Goal: Obtain resource: Download file/media

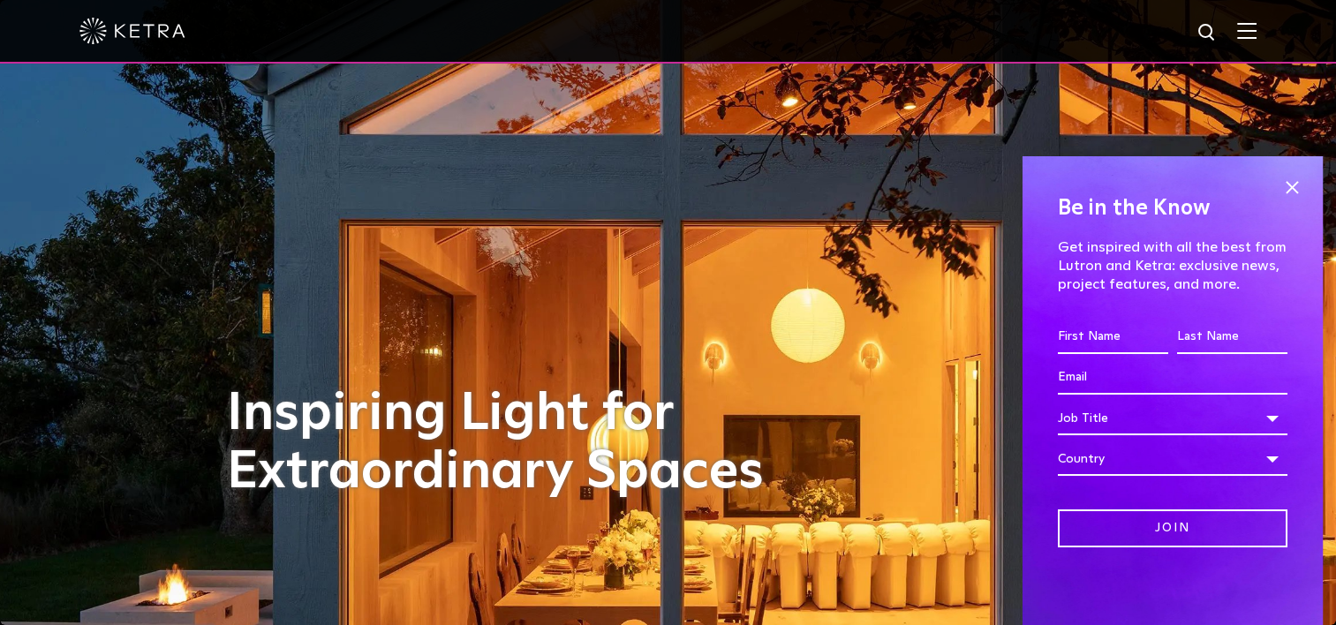
drag, startPoint x: 1289, startPoint y: 186, endPoint x: 1287, endPoint y: 154, distance: 31.8
click at [1289, 186] on span at bounding box center [1291, 187] width 26 height 26
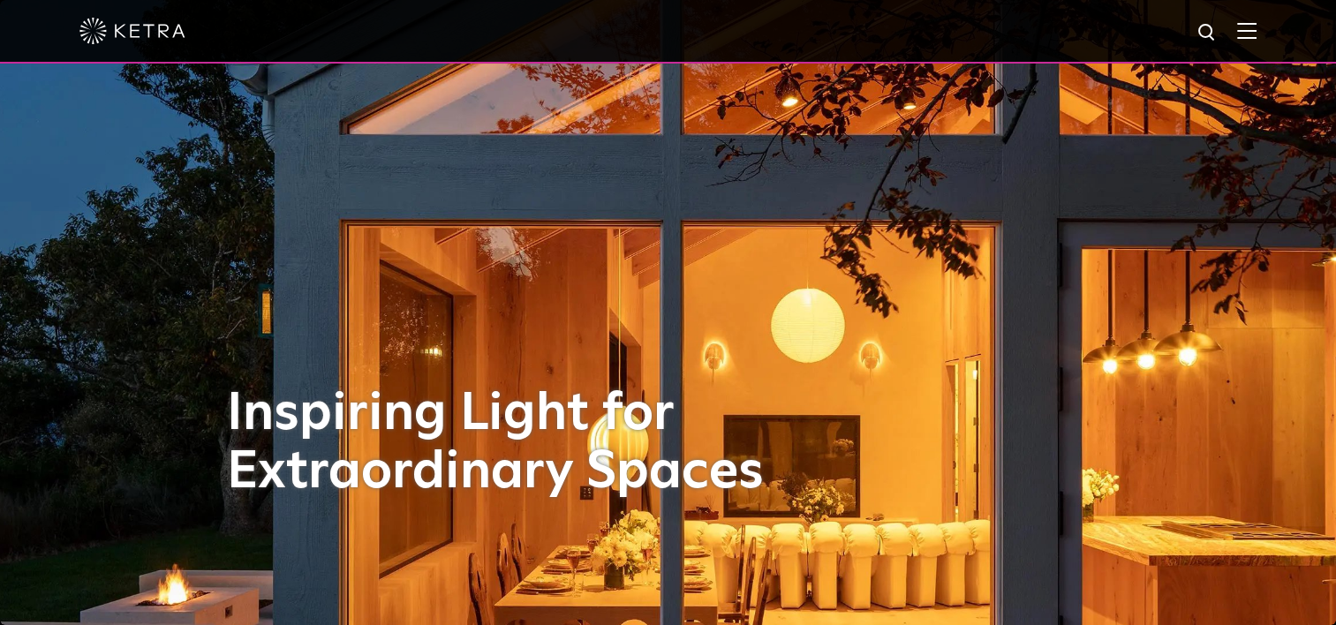
click at [1256, 33] on img at bounding box center [1246, 30] width 19 height 17
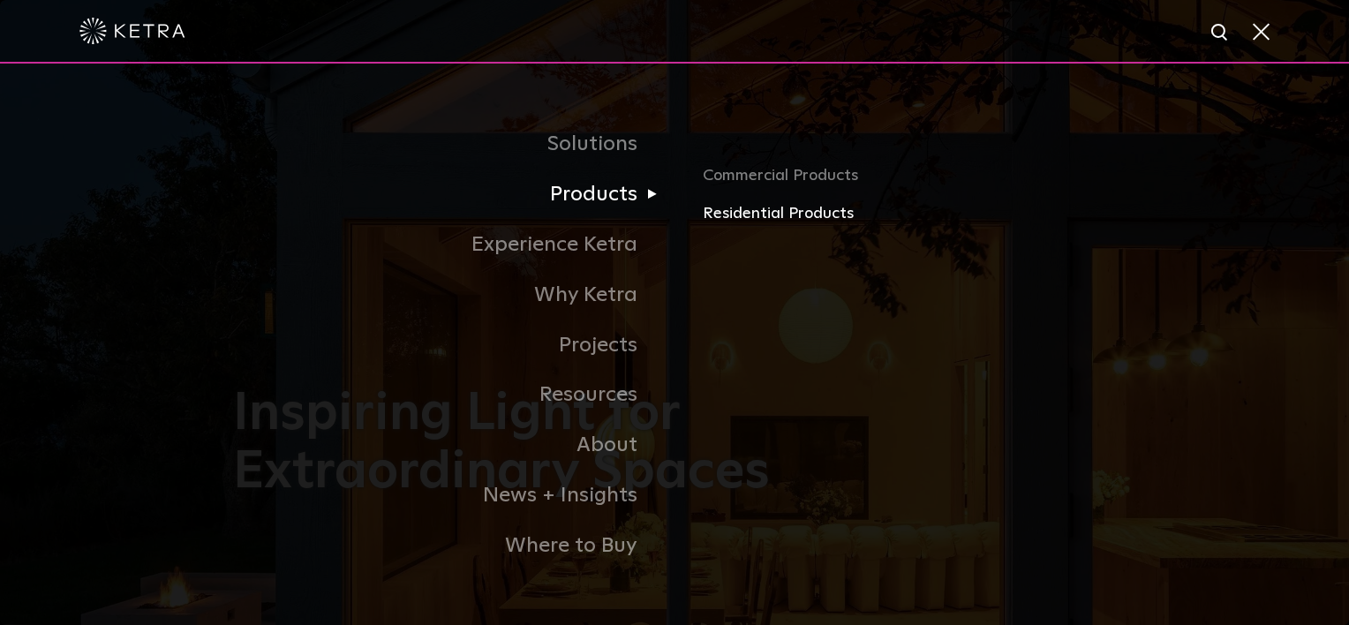
click at [731, 219] on link "Residential Products" at bounding box center [909, 214] width 413 height 26
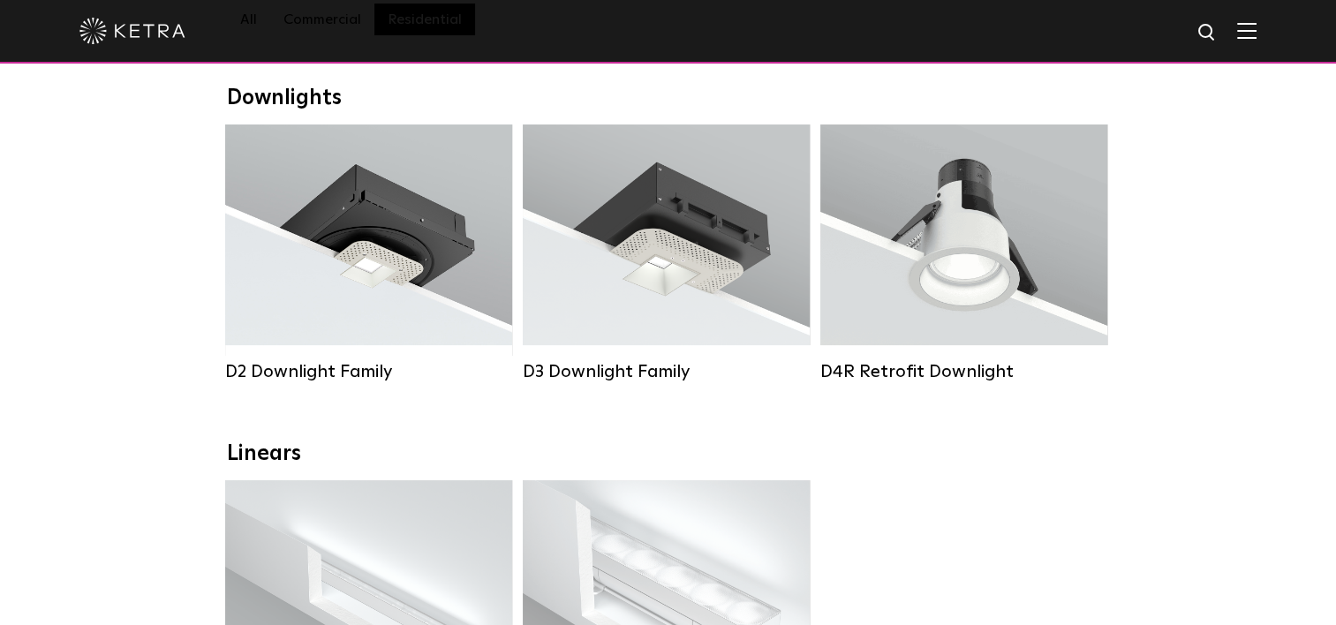
scroll to position [88, 0]
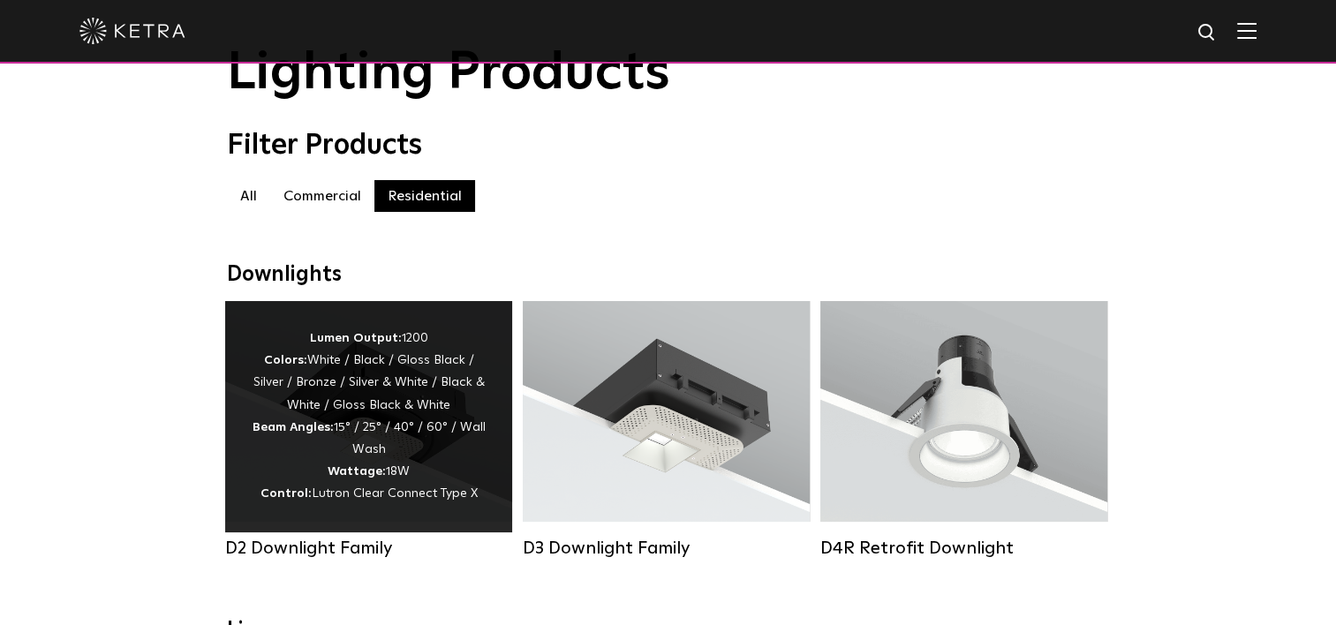
click at [290, 426] on div "Lumen Output: 1200 Colors: White / Black / Gloss Black / Silver / Bronze / Silv…" at bounding box center [369, 417] width 234 height 178
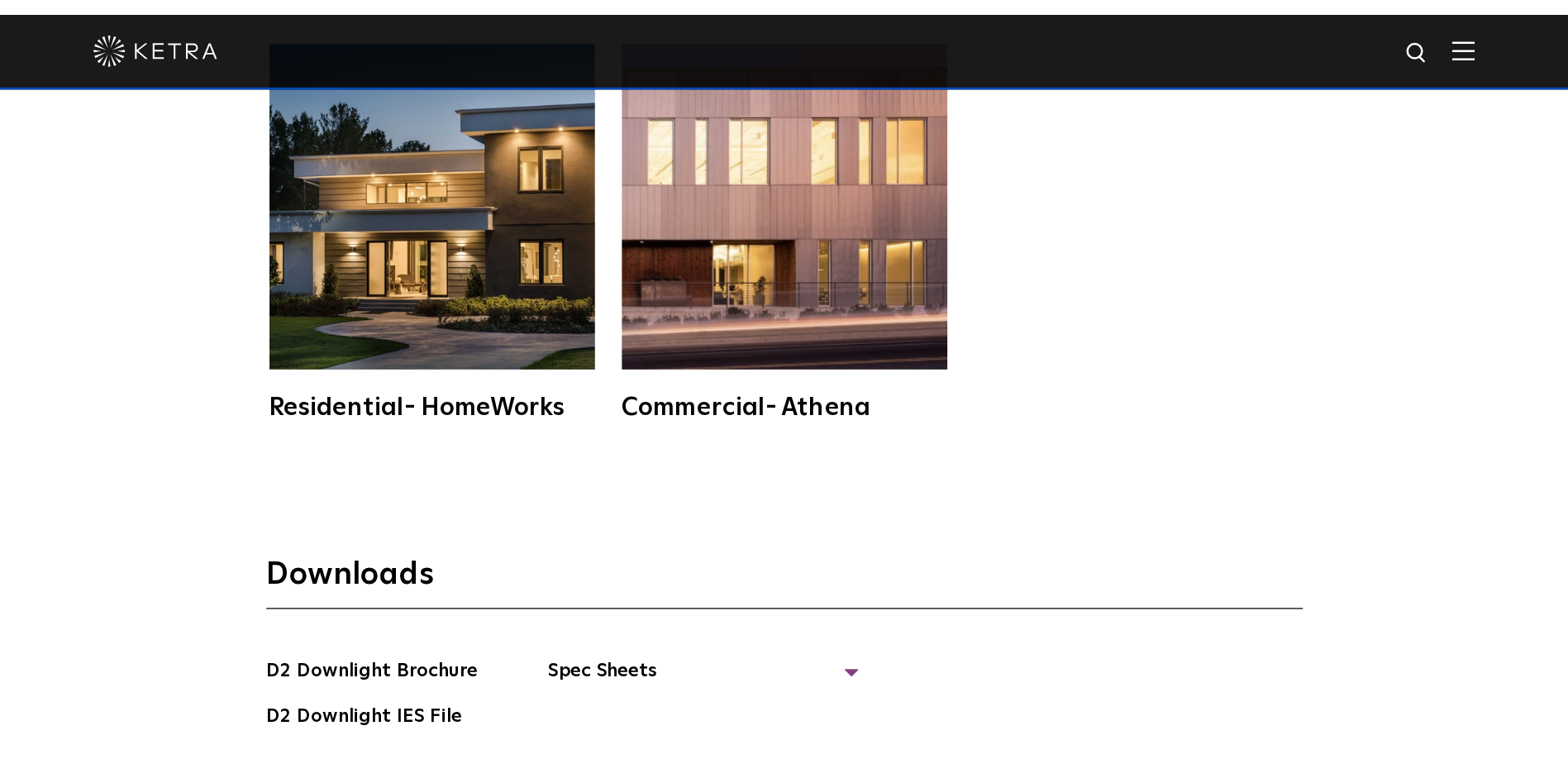
scroll to position [4215, 0]
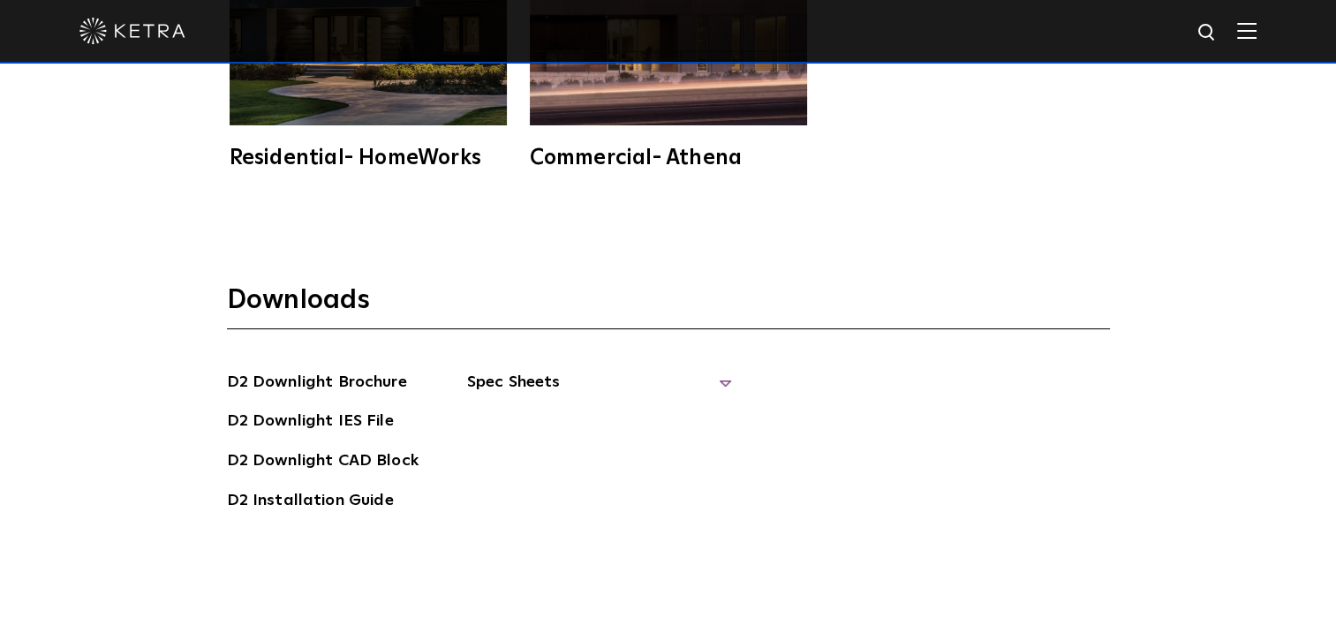
click at [523, 376] on span "Spec Sheets" at bounding box center [599, 389] width 265 height 39
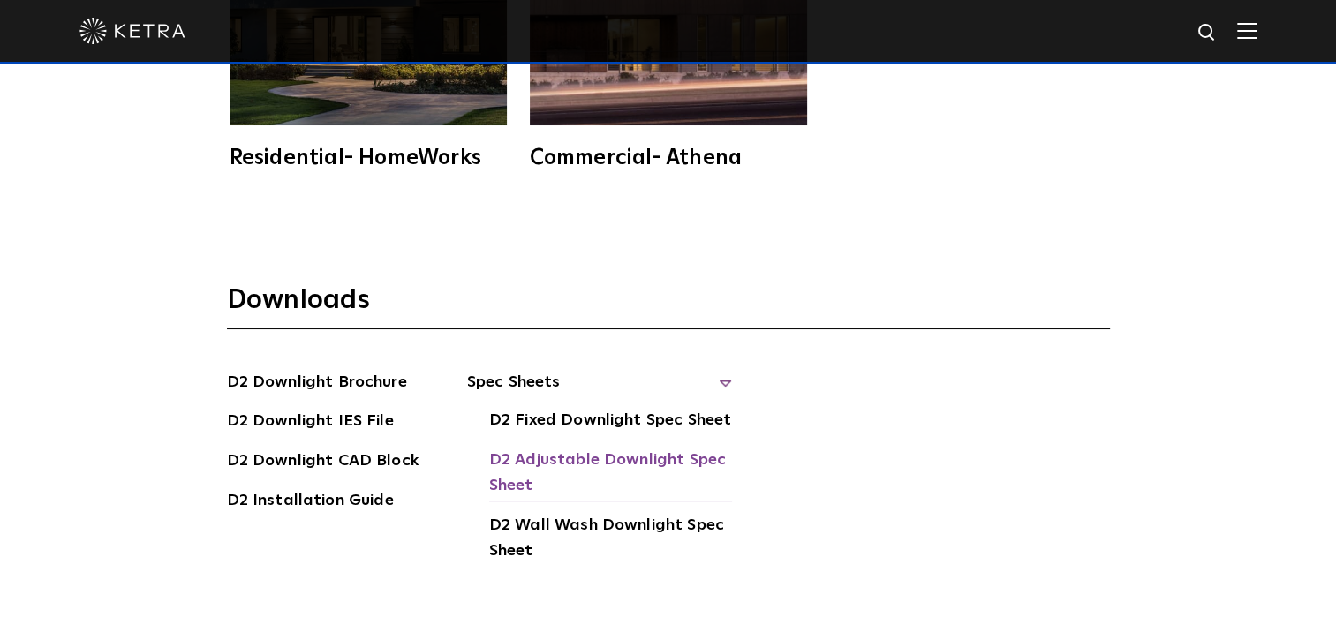
click at [554, 469] on link "D2 Adjustable Downlight Spec Sheet" at bounding box center [610, 475] width 243 height 54
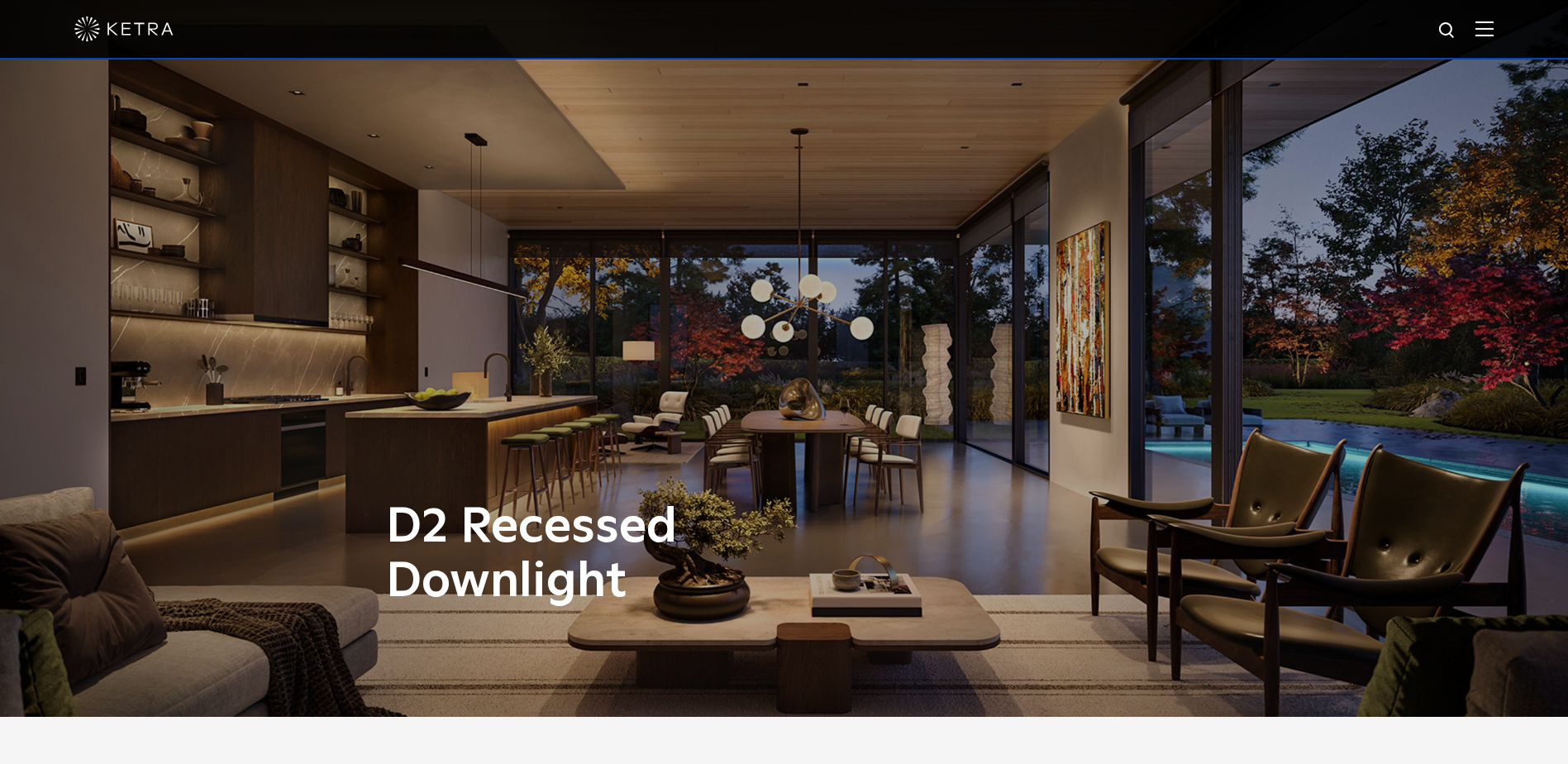
scroll to position [0, 0]
